Goal: Task Accomplishment & Management: Use online tool/utility

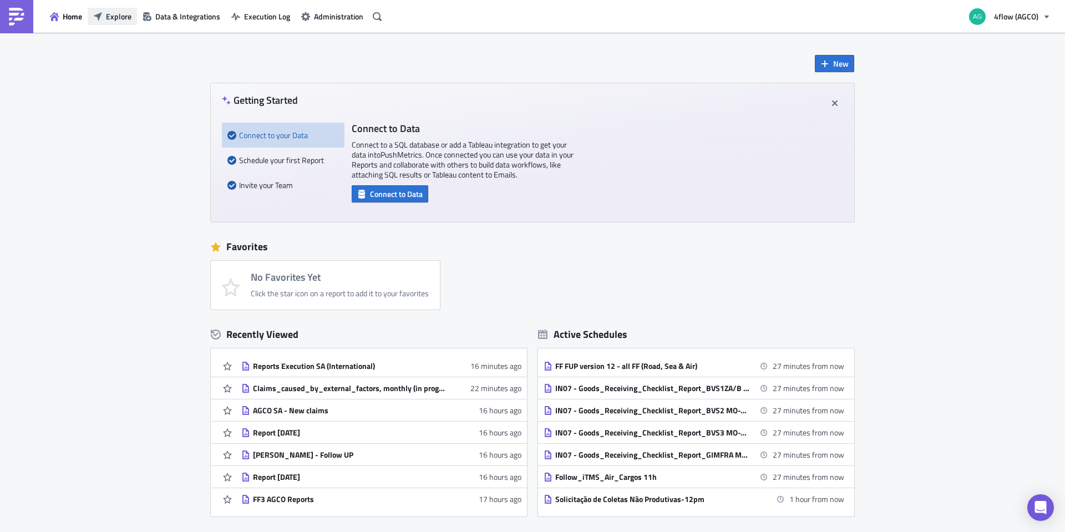
click at [125, 12] on span "Explore" at bounding box center [119, 17] width 26 height 12
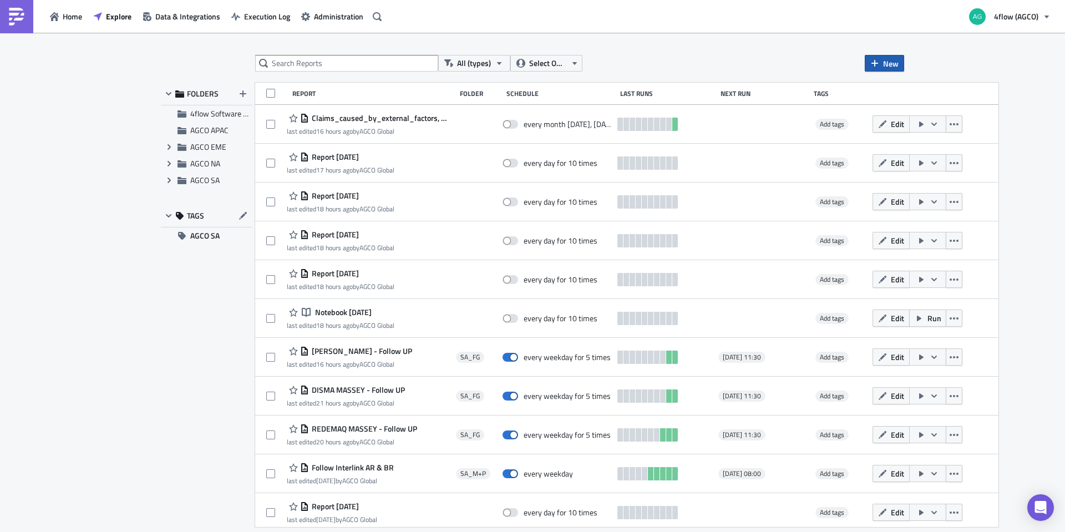
click at [884, 59] on span "New" at bounding box center [891, 64] width 16 height 12
click at [904, 88] on div "Report" at bounding box center [922, 90] width 74 height 11
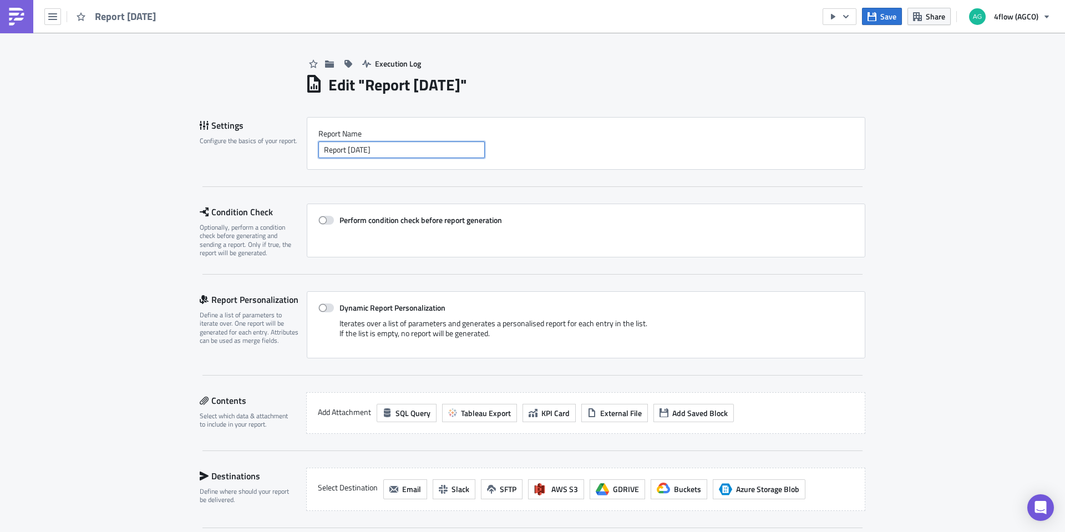
click at [399, 148] on input "Report [DATE]" at bounding box center [401, 149] width 166 height 17
drag, startPoint x: 399, startPoint y: 148, endPoint x: 269, endPoint y: 151, distance: 130.4
click at [269, 151] on div "Settings Configure the basics of your report. Report Nam﻿e Report 2025-08-27" at bounding box center [533, 143] width 666 height 53
click at [402, 155] on input "Report [DATE]" at bounding box center [401, 149] width 166 height 17
drag, startPoint x: 400, startPoint y: 154, endPoint x: 306, endPoint y: 148, distance: 93.9
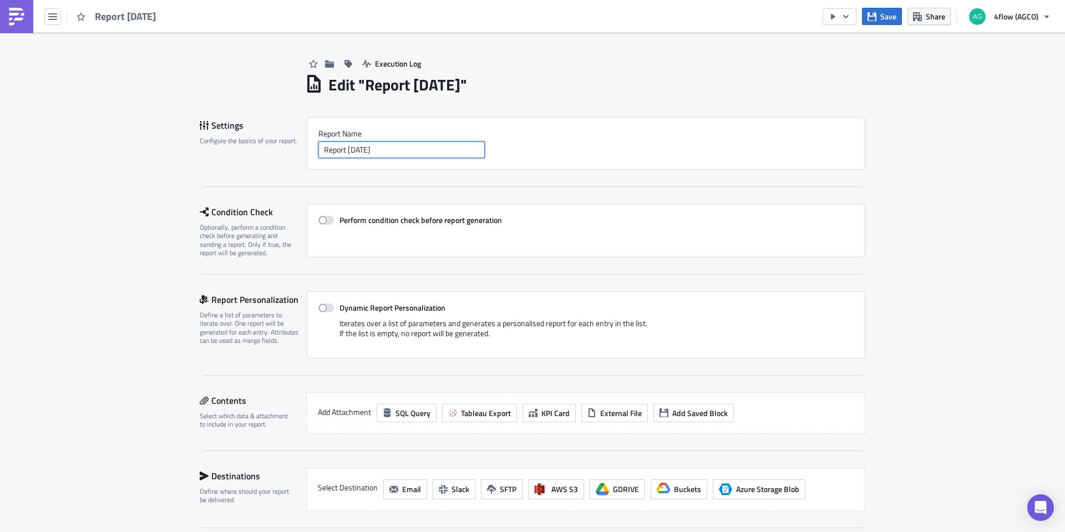
click at [307, 148] on div "Report Nam﻿e Report 2025-08-27" at bounding box center [586, 143] width 559 height 53
drag, startPoint x: 57, startPoint y: 18, endPoint x: 63, endPoint y: 14, distance: 7.2
click at [60, 16] on button "button" at bounding box center [52, 16] width 17 height 17
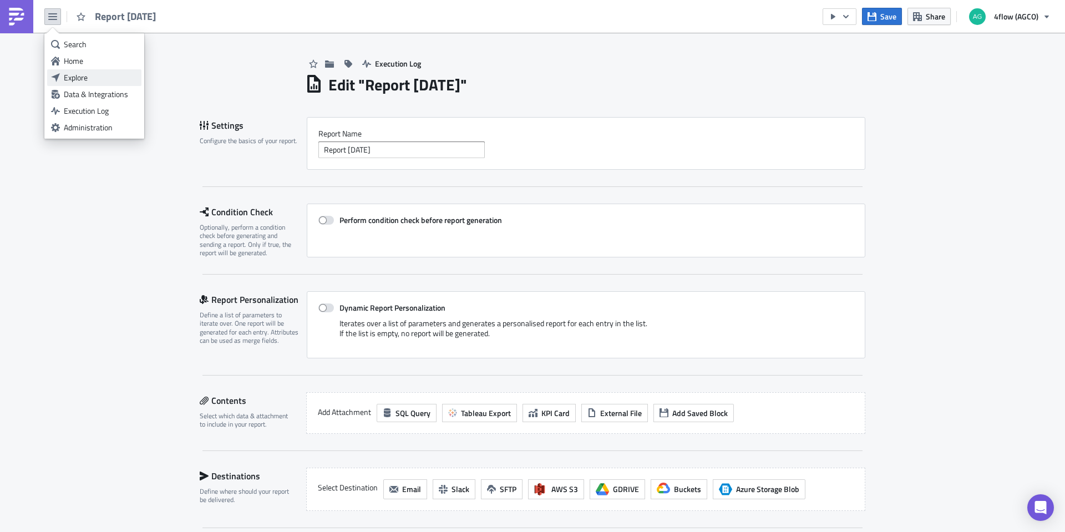
click at [85, 72] on div "Explore" at bounding box center [101, 77] width 74 height 11
